Goal: Transaction & Acquisition: Purchase product/service

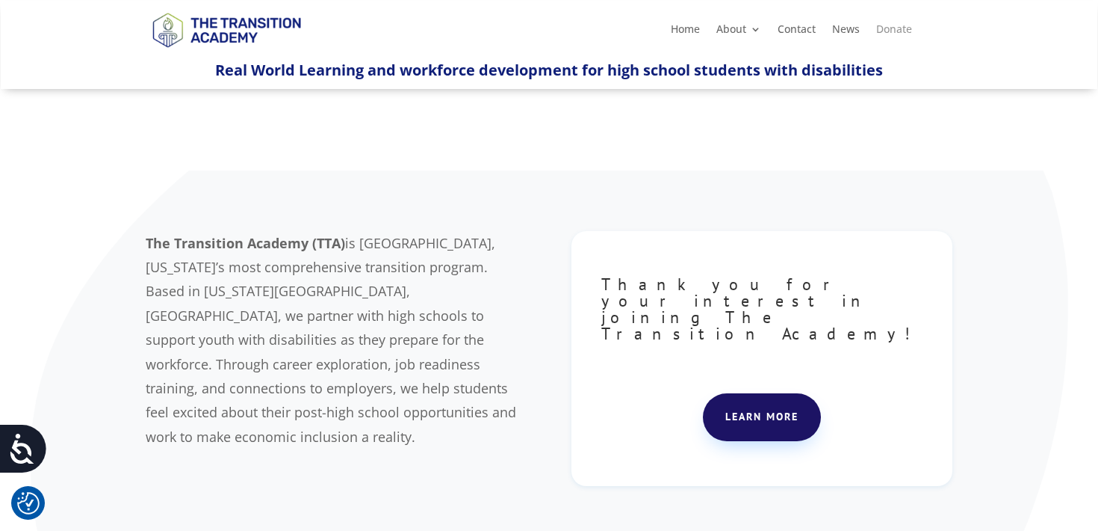
click at [882, 31] on link "Donate" at bounding box center [895, 32] width 36 height 16
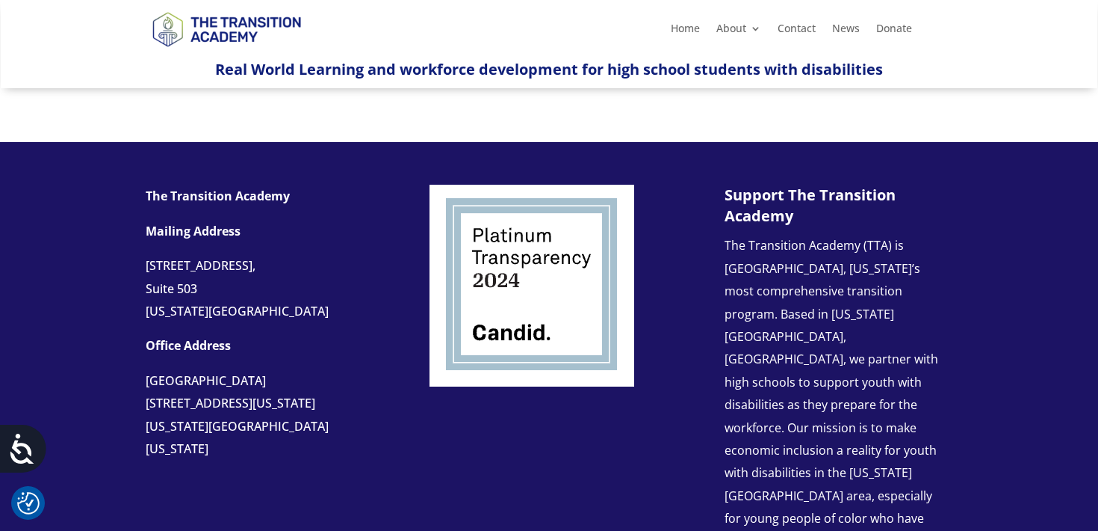
scroll to position [271, 0]
